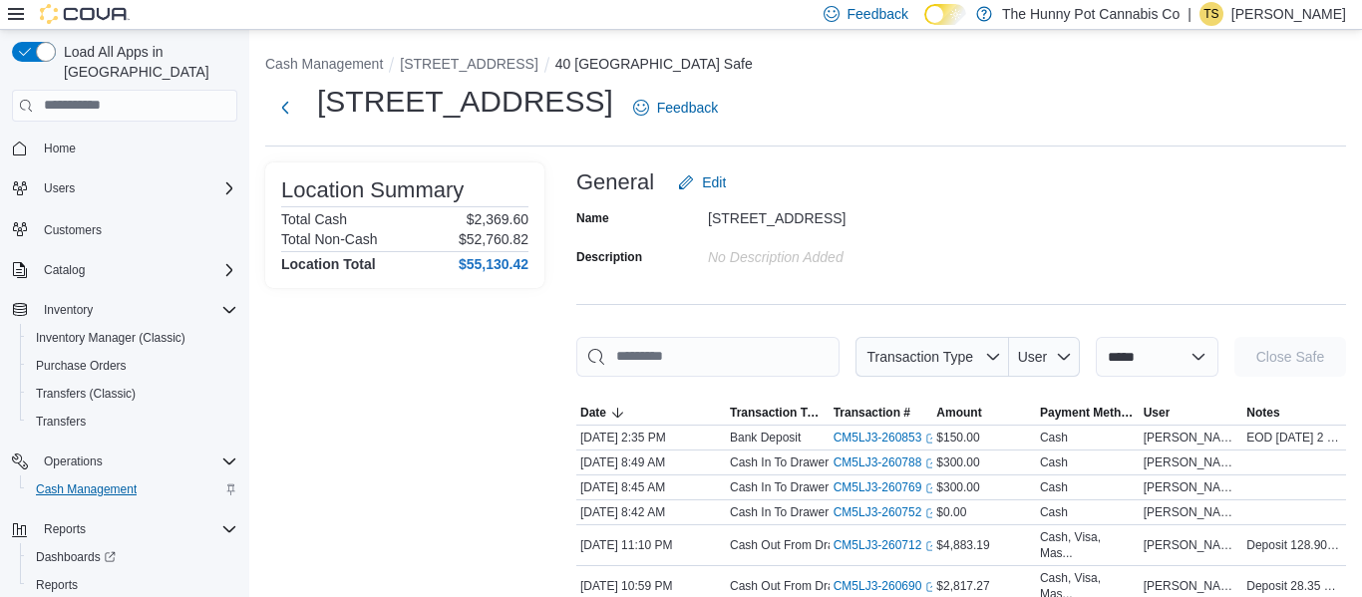
scroll to position [35, 0]
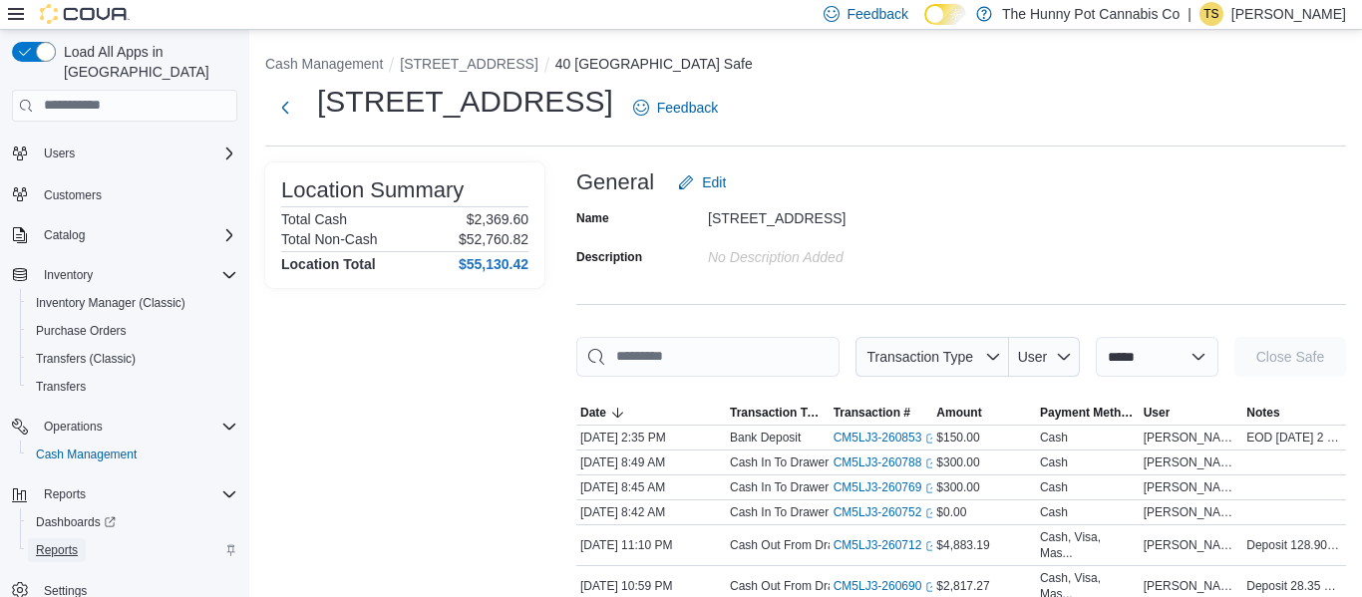
click at [60, 540] on span "Reports" at bounding box center [57, 550] width 42 height 24
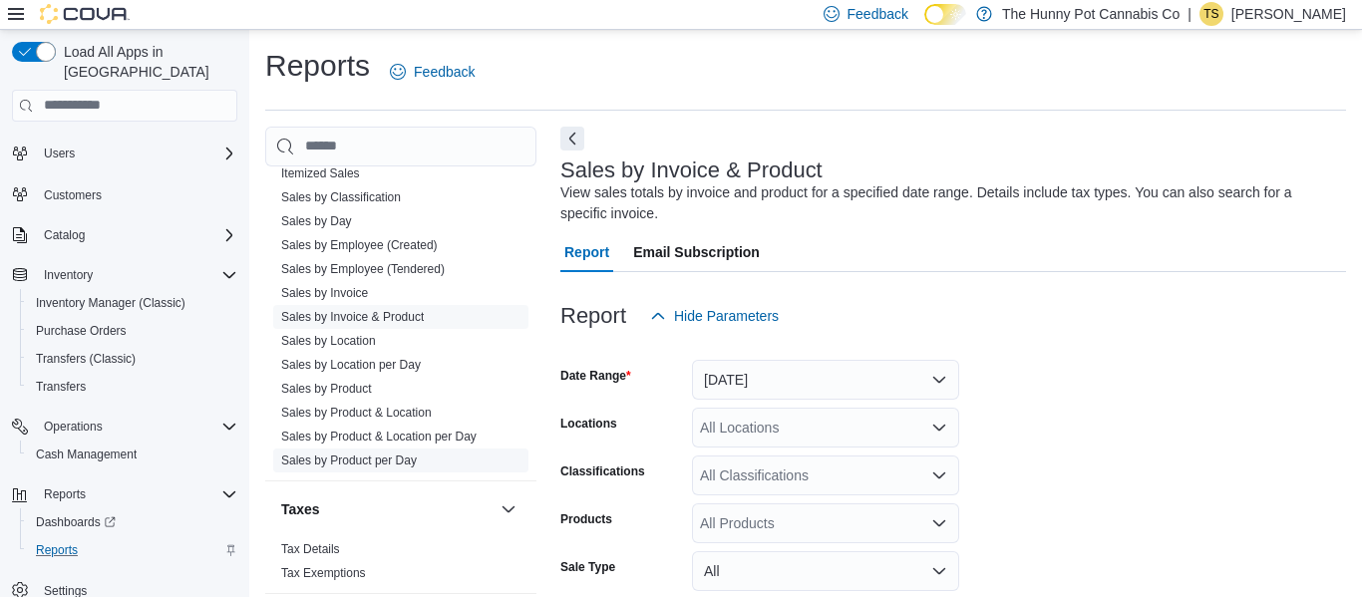
scroll to position [281, 0]
